Goal: Communication & Community: Ask a question

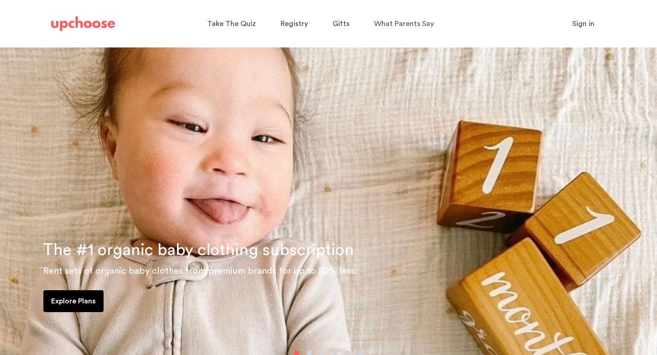
click at [581, 22] on span "Sign in" at bounding box center [583, 23] width 22 height 7
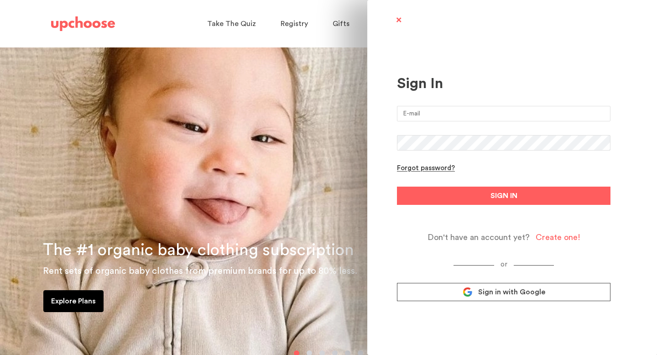
click at [448, 118] on input "email" at bounding box center [504, 114] width 214 height 16
type input "joselyn.takacs@gmail.com"
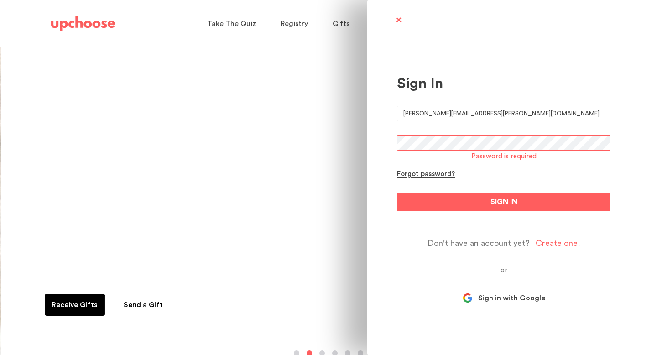
click at [450, 287] on div "or Sign in with Google" at bounding box center [504, 286] width 214 height 41
click at [495, 300] on span "Sign in with Google" at bounding box center [511, 297] width 67 height 9
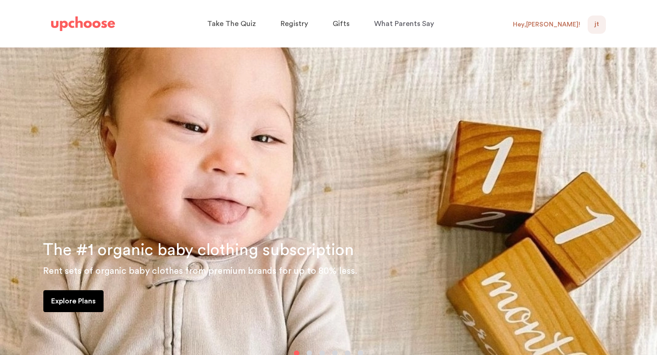
click at [598, 26] on span "JT" at bounding box center [596, 24] width 5 height 11
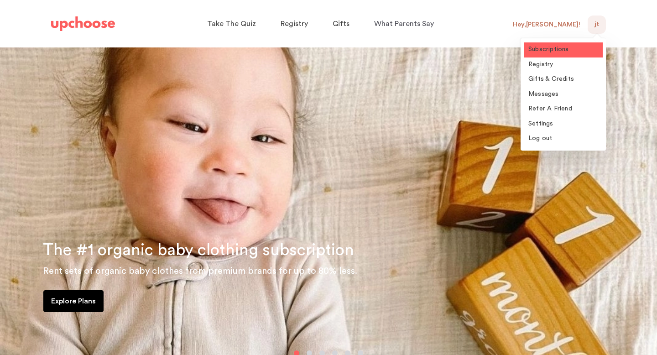
click at [545, 48] on span "Subscriptions" at bounding box center [548, 49] width 41 height 6
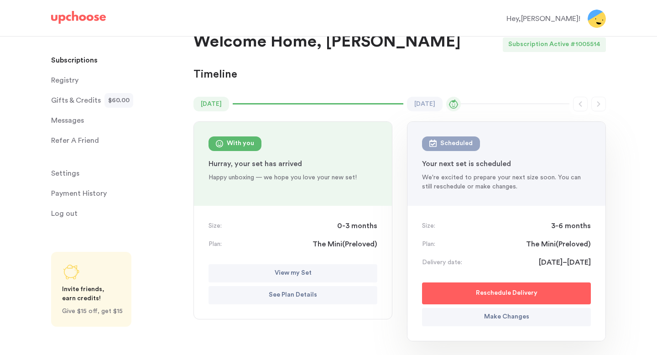
scroll to position [21, 0]
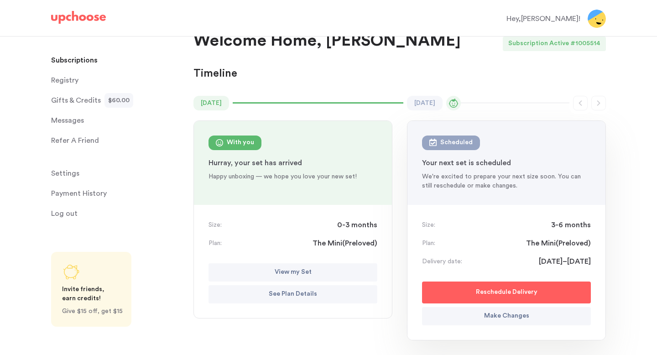
click at [493, 319] on p "Make Changes" at bounding box center [506, 316] width 45 height 11
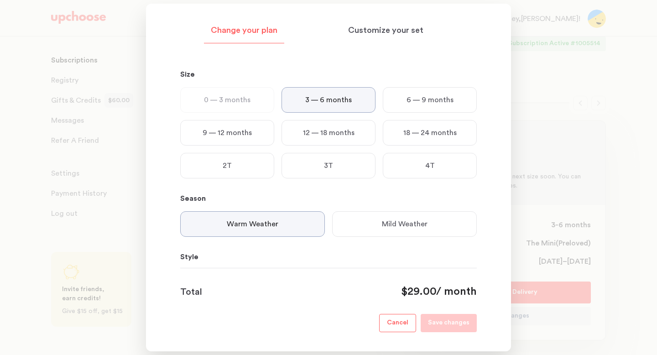
click at [401, 99] on div "6 — 9 months" at bounding box center [430, 100] width 94 height 26
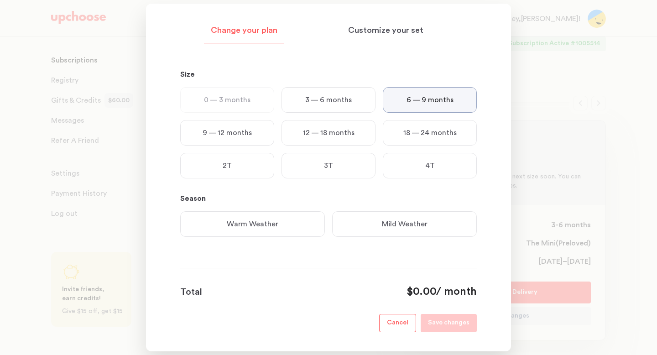
click at [422, 229] on p "Mild Weather" at bounding box center [405, 224] width 46 height 11
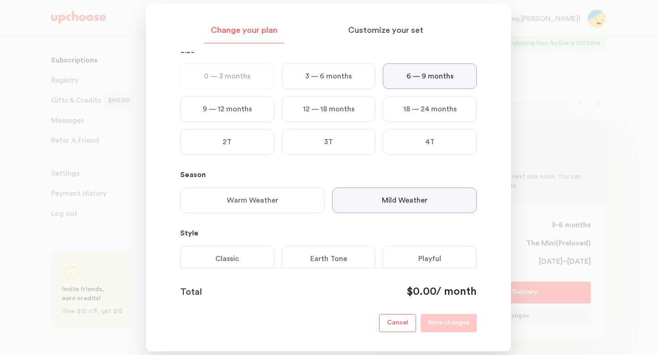
scroll to position [53, 0]
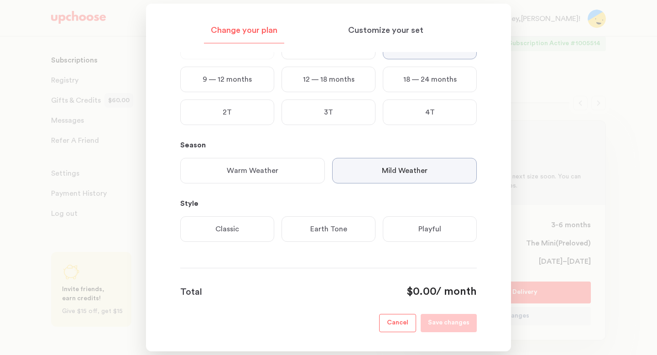
click at [307, 228] on div "Earth Tone" at bounding box center [328, 229] width 94 height 26
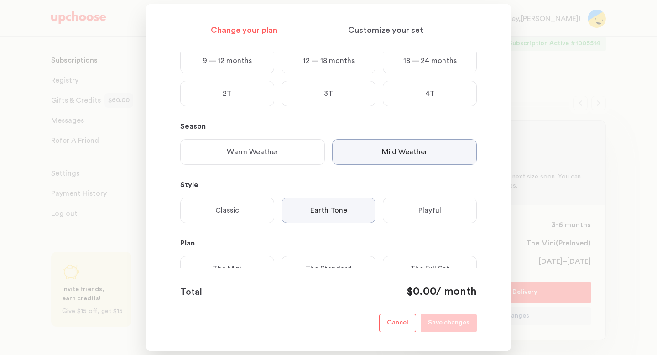
scroll to position [112, 0]
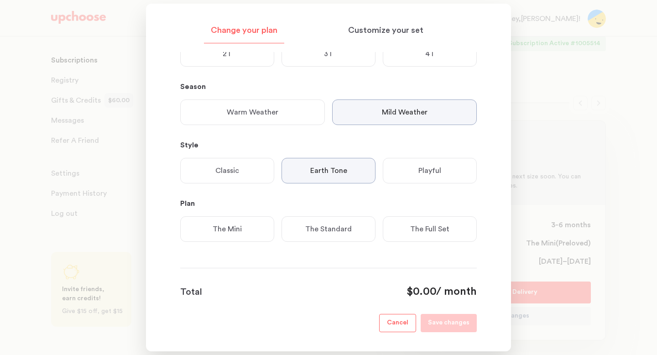
click at [232, 234] on p "The Mini" at bounding box center [227, 229] width 29 height 11
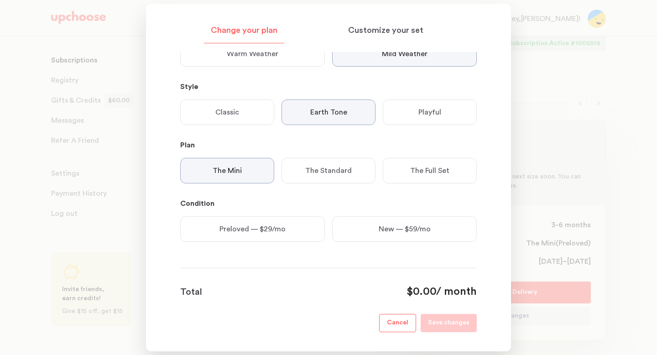
scroll to position [170, 0]
click at [236, 233] on p "Preloved — $29/mo" at bounding box center [252, 229] width 66 height 11
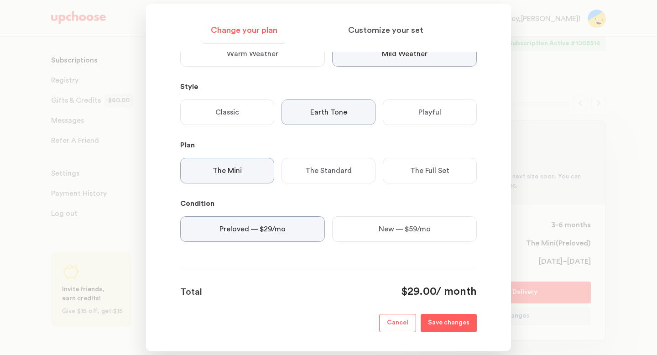
click at [434, 323] on p "Save changes" at bounding box center [449, 323] width 42 height 11
click at [602, 179] on div at bounding box center [328, 177] width 657 height 355
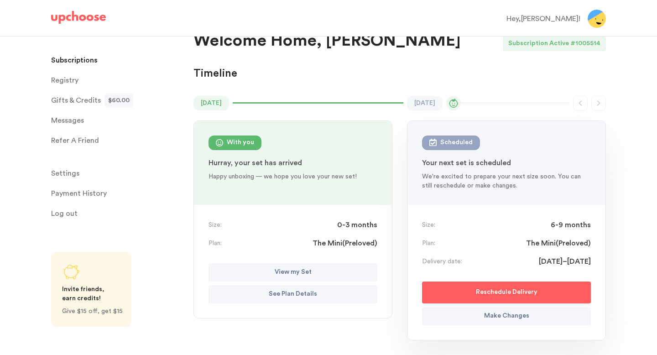
click at [65, 99] on span "Gifts & Credits" at bounding box center [76, 100] width 50 height 18
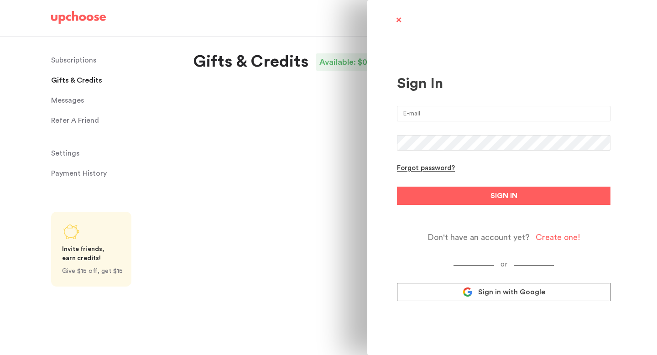
click at [490, 300] on link "Sign in with Google" at bounding box center [504, 292] width 214 height 18
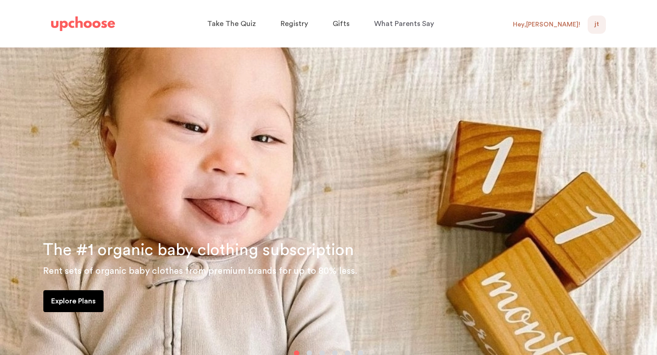
click at [554, 25] on div "Hey, Joselyn !" at bounding box center [547, 25] width 68 height 8
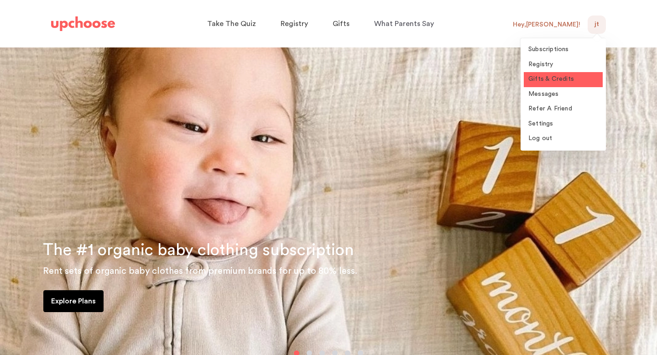
click at [545, 85] on link "Gifts & Credits" at bounding box center [563, 79] width 79 height 15
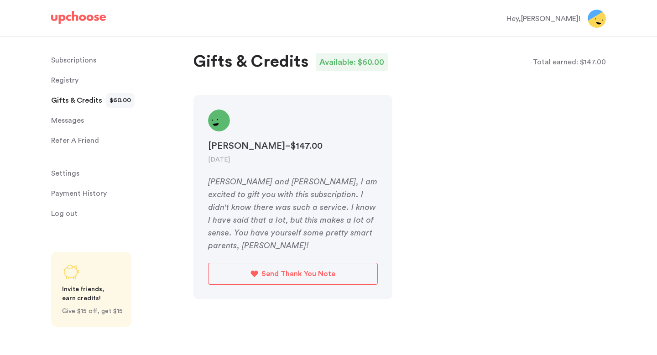
click at [81, 99] on span "Gifts & Credits" at bounding box center [76, 100] width 51 height 18
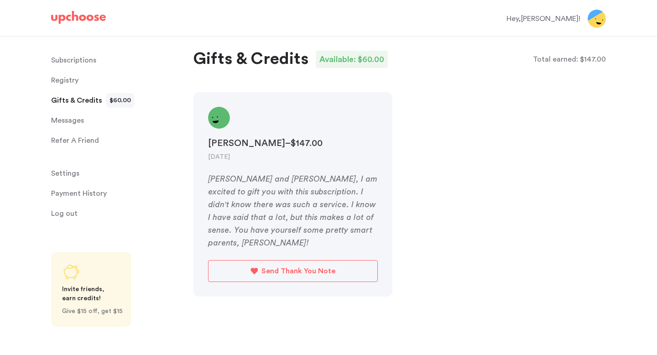
click at [549, 20] on div "Hey, [PERSON_NAME] !" at bounding box center [543, 18] width 74 height 11
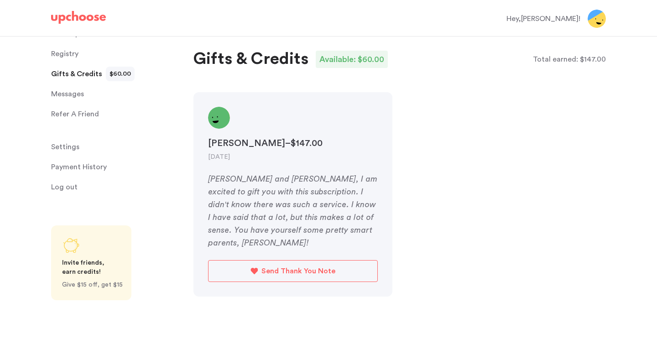
scroll to position [0, 0]
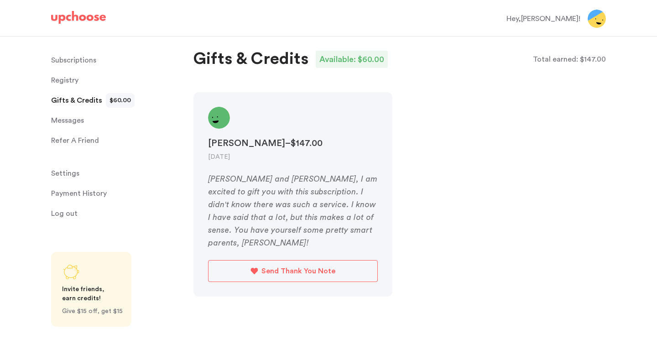
click at [67, 124] on span "Messages" at bounding box center [67, 120] width 33 height 18
click at [67, 119] on span "Messages" at bounding box center [67, 120] width 33 height 18
click at [67, 120] on span "Messages" at bounding box center [67, 120] width 33 height 18
click at [67, 138] on p "Refer A Friend" at bounding box center [75, 140] width 48 height 18
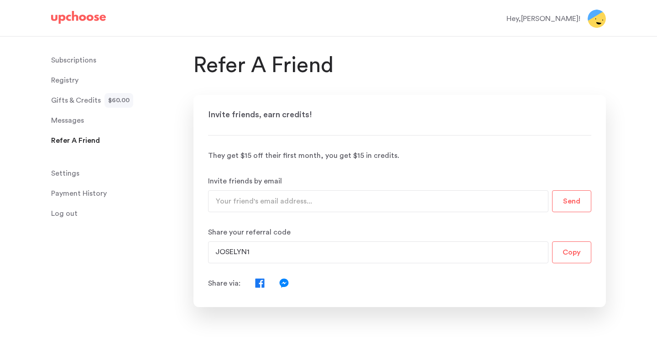
click at [62, 123] on span "Messages" at bounding box center [67, 120] width 33 height 18
click at [62, 121] on span "Messages" at bounding box center [67, 120] width 33 height 18
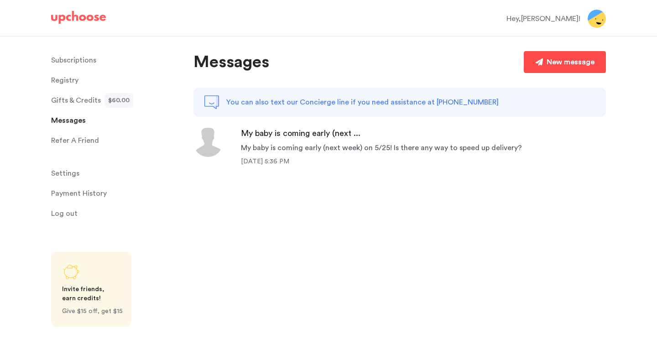
click at [573, 60] on div "New message" at bounding box center [571, 62] width 48 height 11
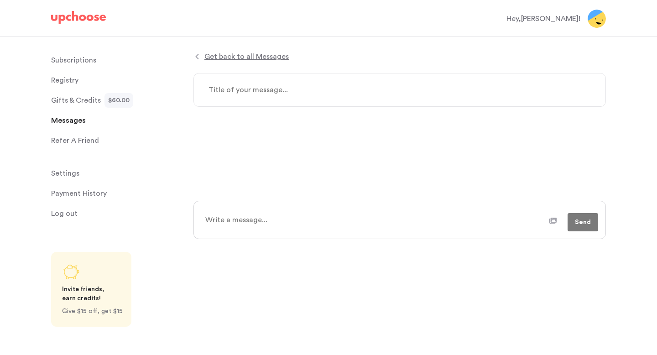
click at [364, 88] on textarea at bounding box center [399, 90] width 412 height 34
type textarea "x"
type textarea "M"
type textarea "x"
type textarea "Mi"
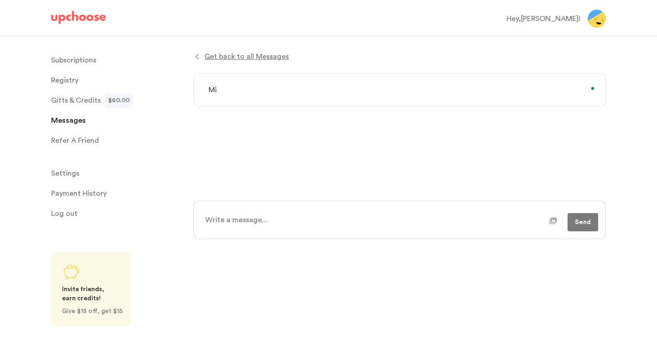
type textarea "x"
type textarea "Mis"
type textarea "x"
type textarea "Miss"
type textarea "x"
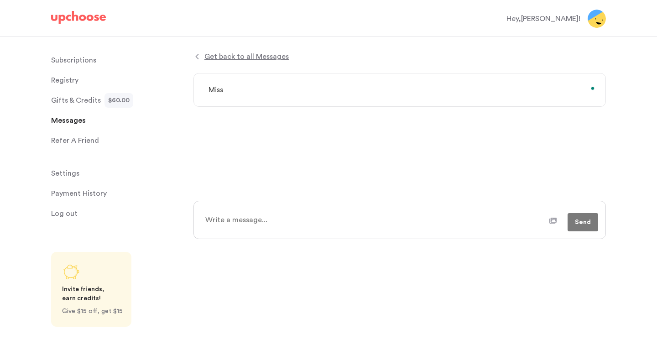
type textarea "Missi"
type textarea "x"
type textarea "Missin"
type textarea "x"
type textarea "Missing"
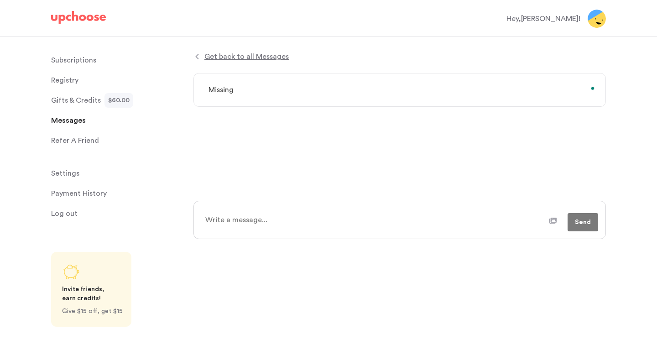
type textarea "x"
type textarea "Missing"
type textarea "x"
type textarea "Missing g"
type textarea "x"
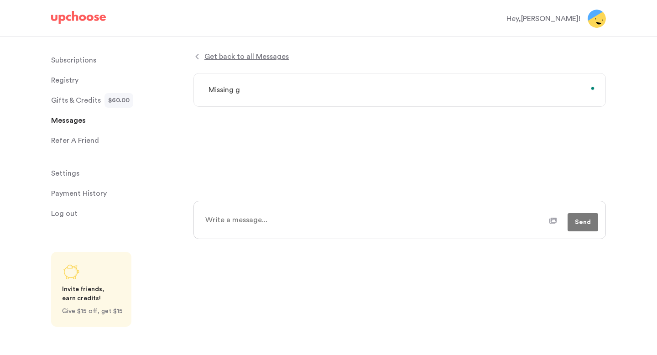
type textarea "Missing gi"
type textarea "x"
type textarea "Missing gif"
type textarea "x"
type textarea "Missing gift"
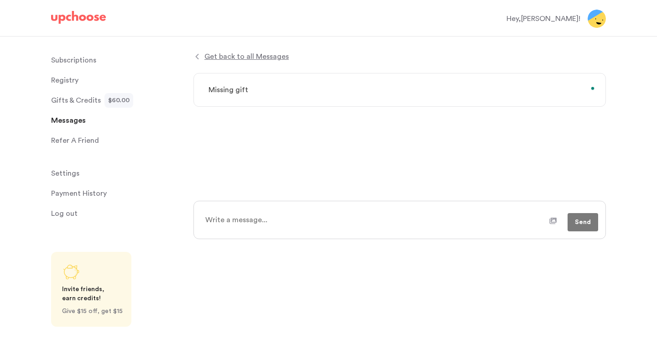
type textarea "x"
type textarea "Missing gift"
type textarea "x"
type textarea "Missing gift c"
type textarea "x"
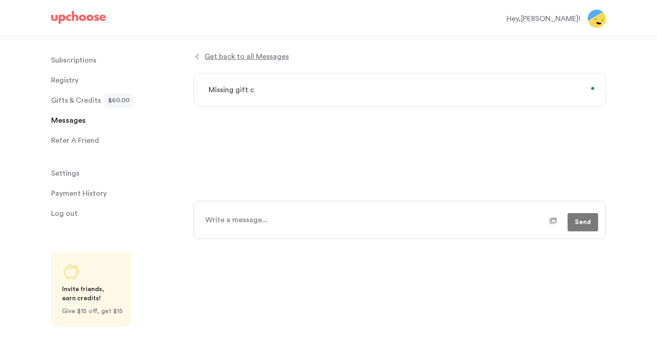
type textarea "Missing gift cr"
type textarea "x"
type textarea "Missing gift cre"
type textarea "x"
type textarea "Missing gift cred"
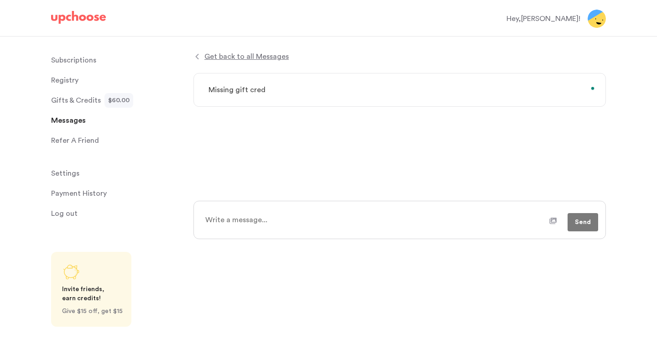
type textarea "x"
type textarea "Missing gift credi"
type textarea "x"
type textarea "Missing gift credit"
type textarea "x"
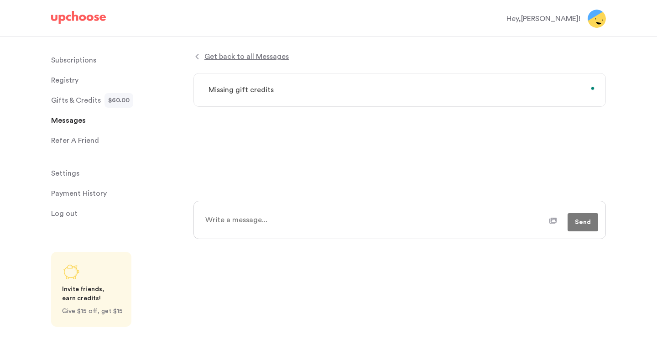
type textarea "Missing gift credits"
click at [344, 218] on textarea at bounding box center [374, 219] width 350 height 23
type textarea "x"
type textarea "H"
type textarea "x"
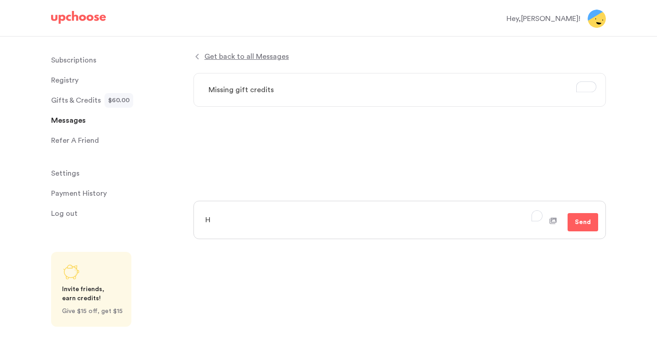
type textarea "He"
type textarea "x"
type textarea "Hel"
type textarea "x"
type textarea "Hell"
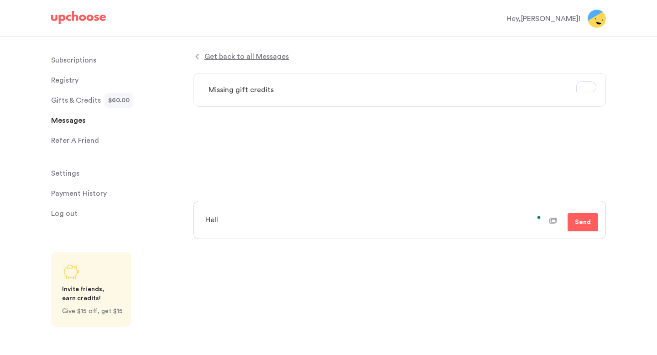
type textarea "x"
type textarea "Hello"
type textarea "x"
type textarea "Hello!"
type textarea "x"
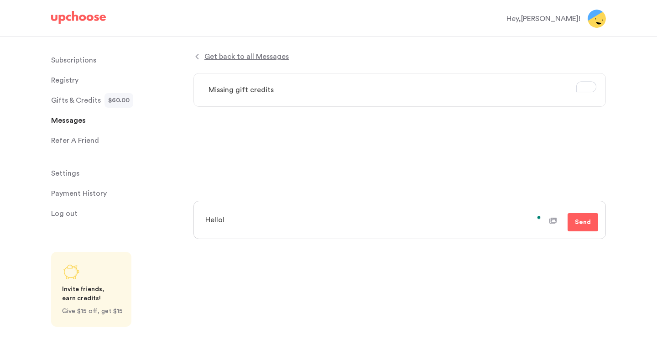
type textarea "Hello!"
type textarea "x"
type textarea "Hello! I"
type textarea "x"
type textarea "Hello! I"
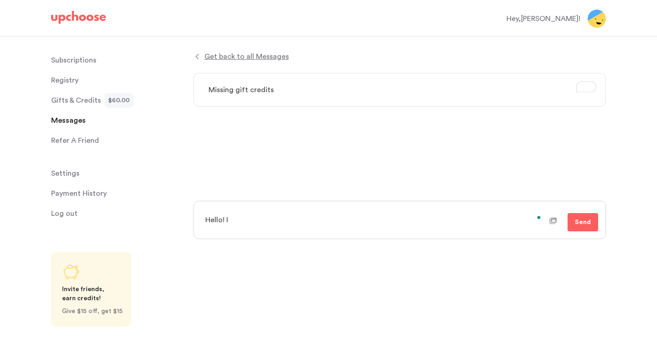
type textarea "x"
type textarea "Hello! I w"
type textarea "x"
type textarea "Hello! I wa"
type textarea "x"
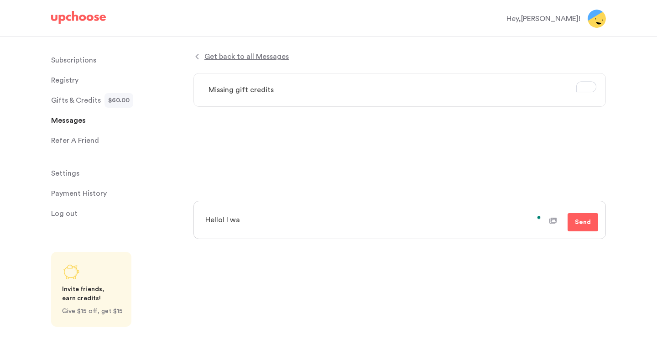
type textarea "Hello! I was"
type textarea "x"
type textarea "Hello! I was"
type textarea "x"
type textarea "Hello! I was j"
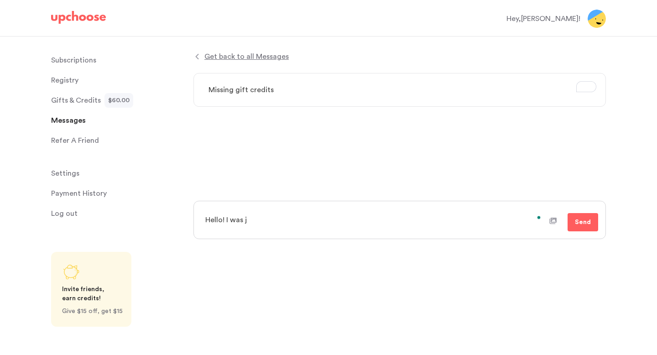
type textarea "x"
type textarea "Hello! I was jus"
type textarea "x"
type textarea "Hello! I was just"
type textarea "x"
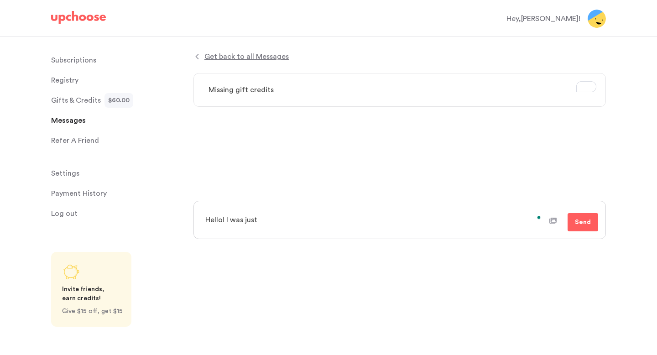
type textarea "Hello! I was just"
type textarea "x"
type textarea "Hello! I was just l"
type textarea "x"
type textarea "Hello! I was just lo"
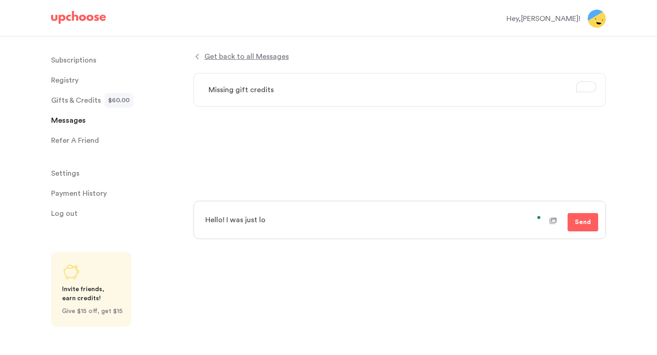
type textarea "x"
type textarea "Hello! I was just loo"
type textarea "x"
type textarea "Hello! I was just look"
type textarea "x"
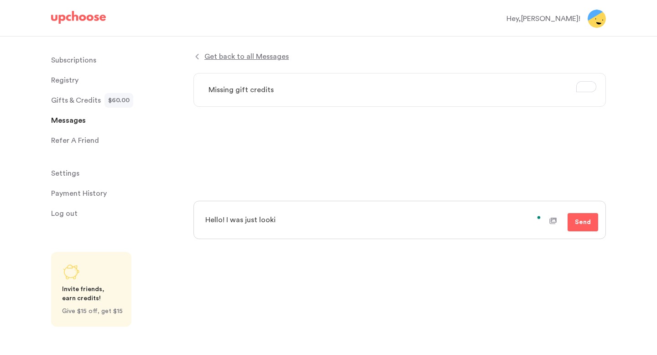
type textarea "Hello! I was just lookig"
type textarea "x"
type textarea "Hello! I was just looki"
type textarea "x"
type textarea "Hello! I was just lookin"
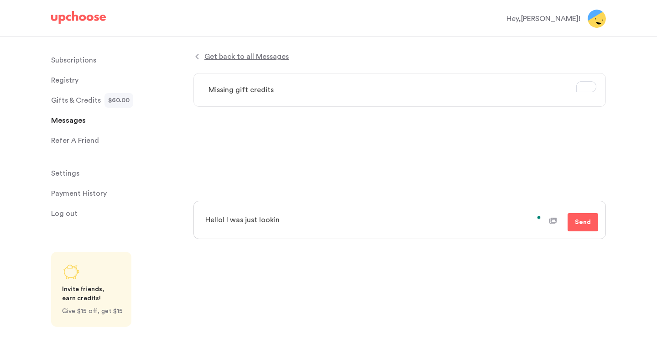
type textarea "x"
type textarea "Hello! I was just looking"
type textarea "x"
type textarea "Hello! I was just looking"
type textarea "x"
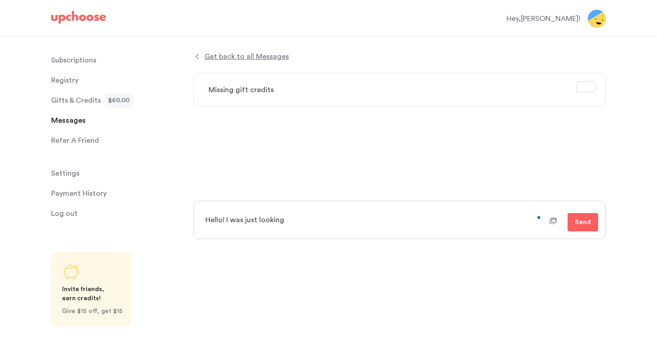
type textarea "Hello! I was just looking a"
type textarea "x"
type textarea "Hello! I was just looking at"
type textarea "x"
type textarea "Hello! I was just looking at"
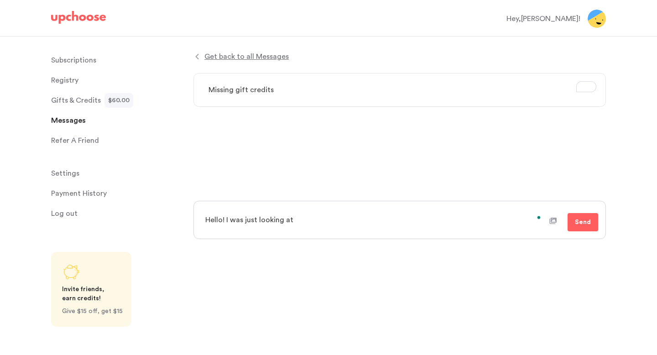
type textarea "x"
type textarea "Hello! I was just looking at m"
type textarea "x"
type textarea "Hello! I was just looking at my"
type textarea "x"
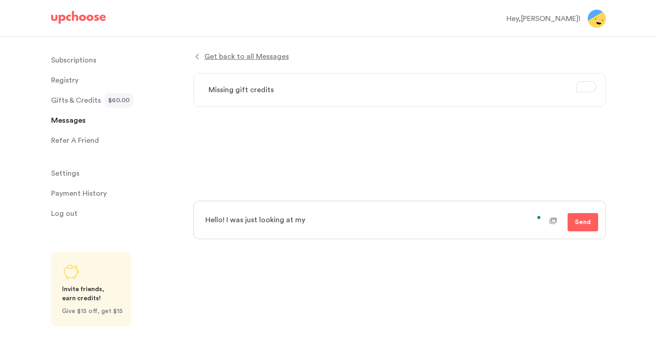
type textarea "Hello! I was just looking at my"
type textarea "x"
type textarea "Hello! I was just looking at my a"
type textarea "x"
type textarea "Hello! I was just looking at my ac"
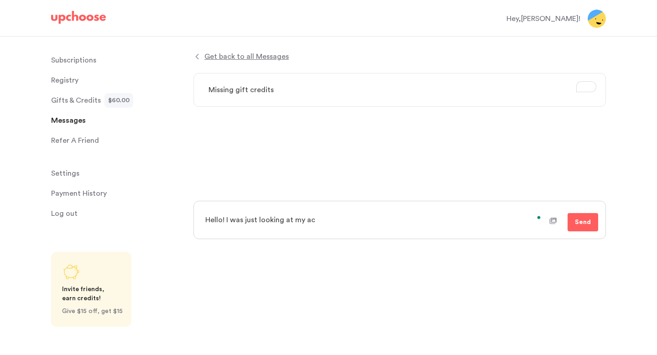
type textarea "x"
type textarea "Hello! I was just looking at my acc"
type textarea "x"
type textarea "Hello! I was just looking at my acco"
type textarea "x"
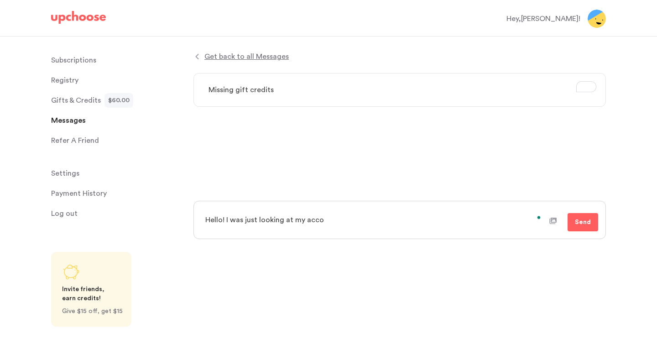
type textarea "Hello! I was just looking at my accou"
type textarea "x"
type textarea "Hello! I was just looking at my accoun"
type textarea "x"
type textarea "Hello! I was just looking at my account"
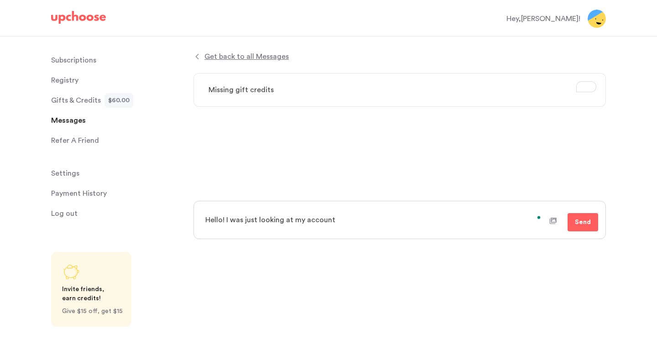
type textarea "x"
type textarea "Hello! I was just looking at my account"
type textarea "x"
type textarea "Hello! I was just looking at my account a"
type textarea "x"
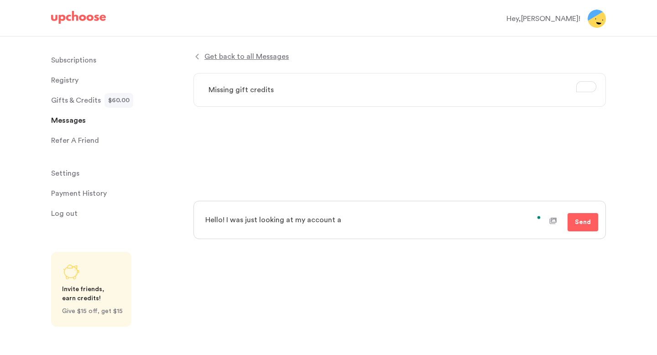
type textarea "Hello! I was just looking at my account as"
type textarea "x"
type textarea "Hello! I was just looking at my account as"
type textarea "x"
type textarea "Hello! I was just looking at my account as I"
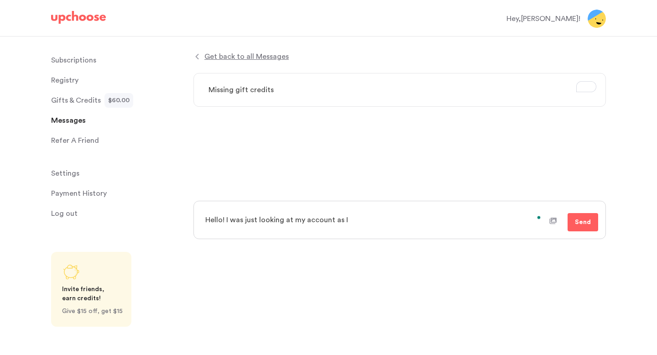
type textarea "x"
type textarea "Hello! I was just looking at my account as I"
type textarea "x"
type textarea "Hello! I was just looking at my account as I p"
type textarea "x"
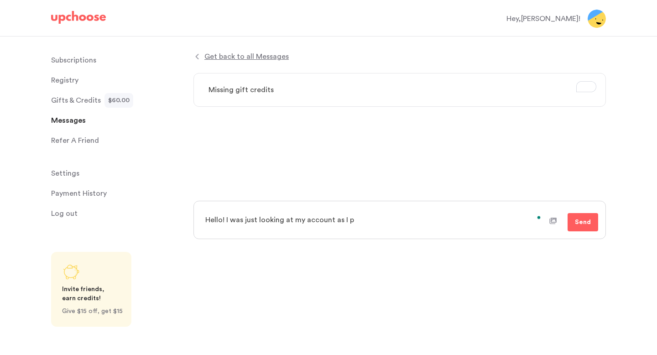
type textarea "Hello! I was just looking at my account as I pr"
type textarea "x"
type textarea "Hello! I was just looking at my account as I pre"
type textarea "x"
type textarea "Hello! I was just looking at my account as I prep"
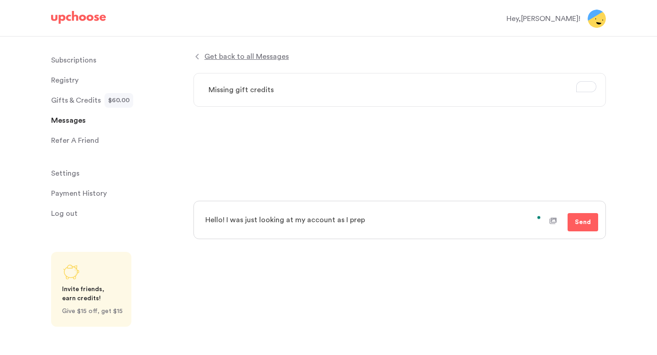
type textarea "x"
type textarea "Hello! I was just looking at my account as I prepa"
type textarea "x"
type textarea "Hello! I was just looking at my account as I prepar"
type textarea "x"
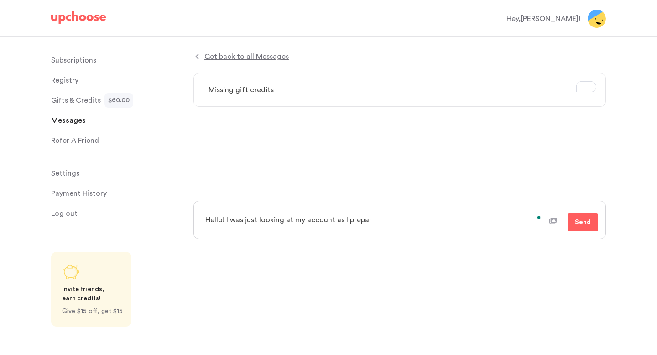
type textarea "Hello! I was just looking at my account as I prepare"
type textarea "x"
type textarea "Hello! I was just looking at my account as I prepare"
type textarea "x"
type textarea "Hello! I was just looking at my account as I prepare t"
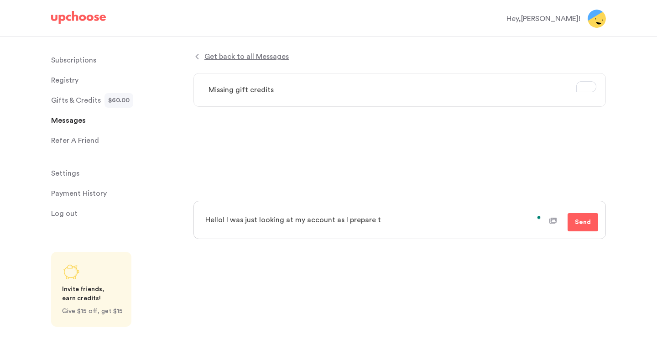
type textarea "x"
type textarea "Hello! I was just looking at my account as I prepare to"
type textarea "x"
type textarea "Hello! I was just looking at my account as I prepare to"
type textarea "x"
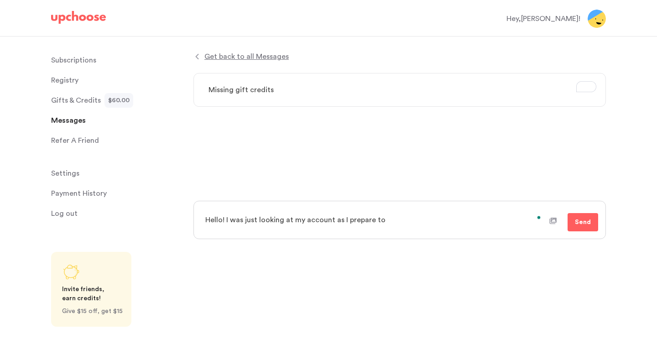
type textarea "Hello! I was just looking at my account as I prepare to g"
type textarea "x"
type textarea "Hello! I was just looking at my account as I prepare to ge"
type textarea "x"
type textarea "Hello! I was just looking at my account as I prepare to get"
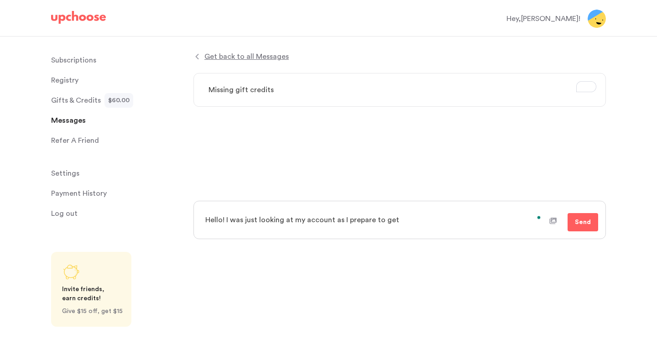
type textarea "x"
type textarea "Hello! I was just looking at my account as I prepare to get"
type textarea "x"
type textarea "Hello! I was just looking at my account as I prepare to get m"
type textarea "x"
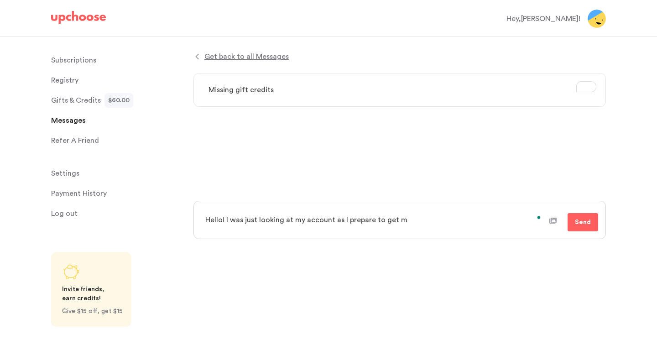
type textarea "Hello! I was just looking at my account as I prepare to get my"
type textarea "x"
type textarea "Hello! I was just looking at my account as I prepare to get my"
type textarea "x"
type textarea "Hello! I was just looking at my account as I prepare to get my n"
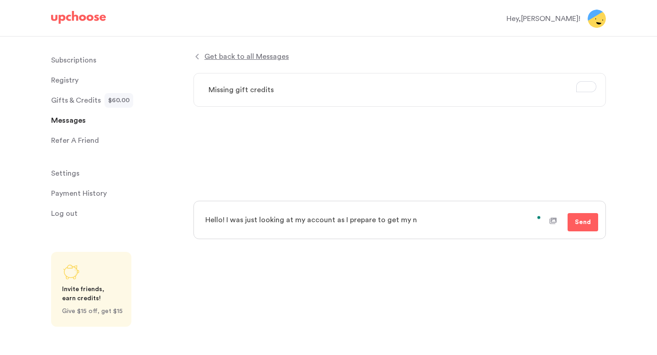
type textarea "x"
type textarea "Hello! I was just looking at my account as I prepare to get my ne"
type textarea "x"
type textarea "Hello! I was just looking at my account as I prepare to get my nex"
type textarea "x"
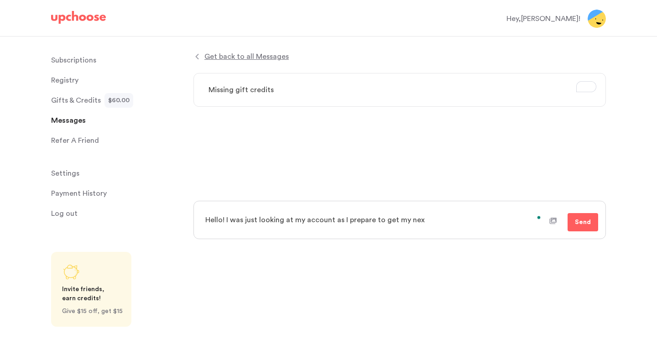
type textarea "Hello! I was just looking at my account as I prepare to get my next"
type textarea "x"
type textarea "Hello! I was just looking at my account as I prepare to get my next"
type textarea "x"
type textarea "Hello! I was just looking at my account as I prepare to get my next s"
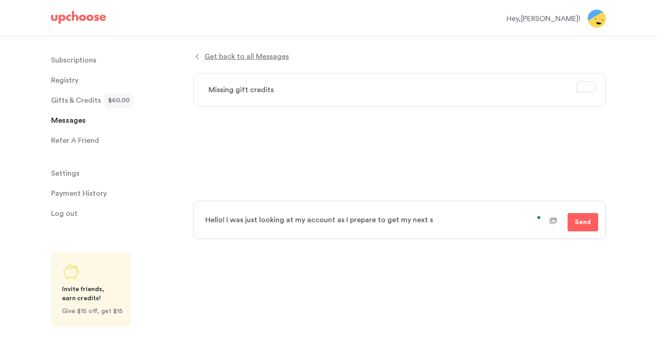
type textarea "x"
type textarea "Hello! I was just looking at my account as I prepare to get my next se"
type textarea "x"
type textarea "Hello! I was just looking at my account as I prepare to get my next set."
type textarea "x"
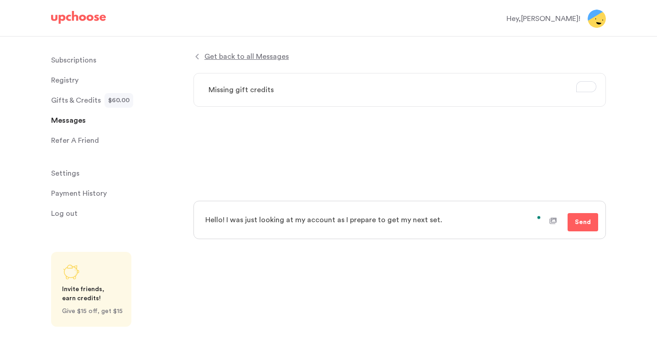
type textarea "Hello! I was just looking at my account as I prepare to get my next set."
type textarea "x"
type textarea "Hello! I was just looking at my account as I prepare to get my next set. I"
type textarea "x"
type textarea "Hello! I was just looking at my account as I prepare to get my next set. I"
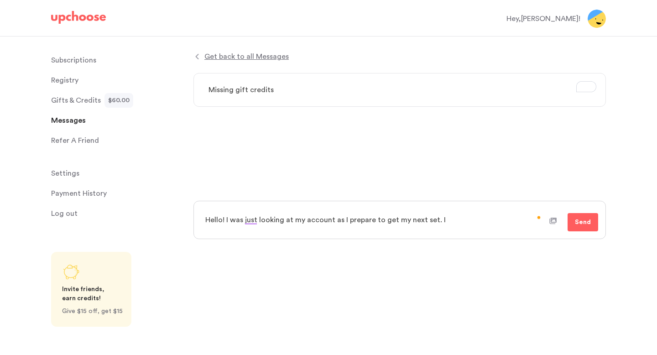
type textarea "x"
type textarea "Hello! I was just looking at my account as I prepare to get my next set. I s"
type textarea "x"
type textarea "Hello! I was just looking at my account as I prepare to get my next set. I se"
type textarea "x"
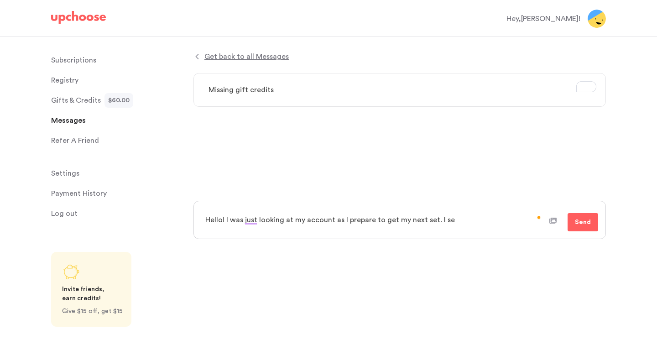
type textarea "Hello! I was just looking at my account as I prepare to get my next set. I see"
type textarea "x"
type textarea "Hello! I was just looking at my account as I prepare to get my next set. I see"
type textarea "x"
type textarea "Hello! I was just looking at my account as I prepare to get my next set. I see a"
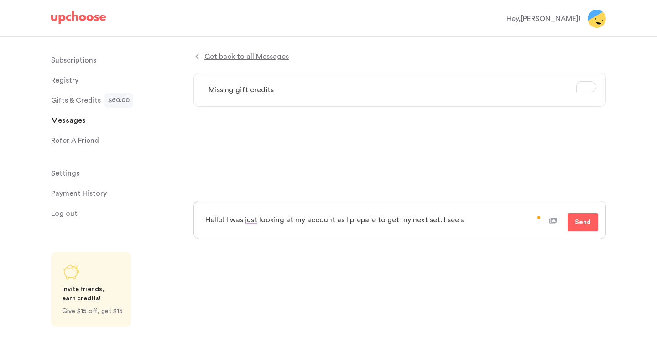
type textarea "x"
type textarea "Hello! I was just looking at my account as I prepare to get my next set. I see a"
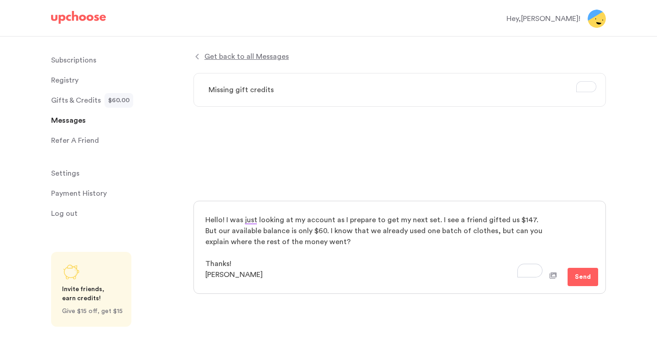
click at [283, 250] on textarea "Hello! I was just looking at my account as I prepare to get my next set. I see …" at bounding box center [374, 247] width 350 height 78
click at [579, 278] on span "Send" at bounding box center [583, 276] width 16 height 11
